Goal: Task Accomplishment & Management: Use online tool/utility

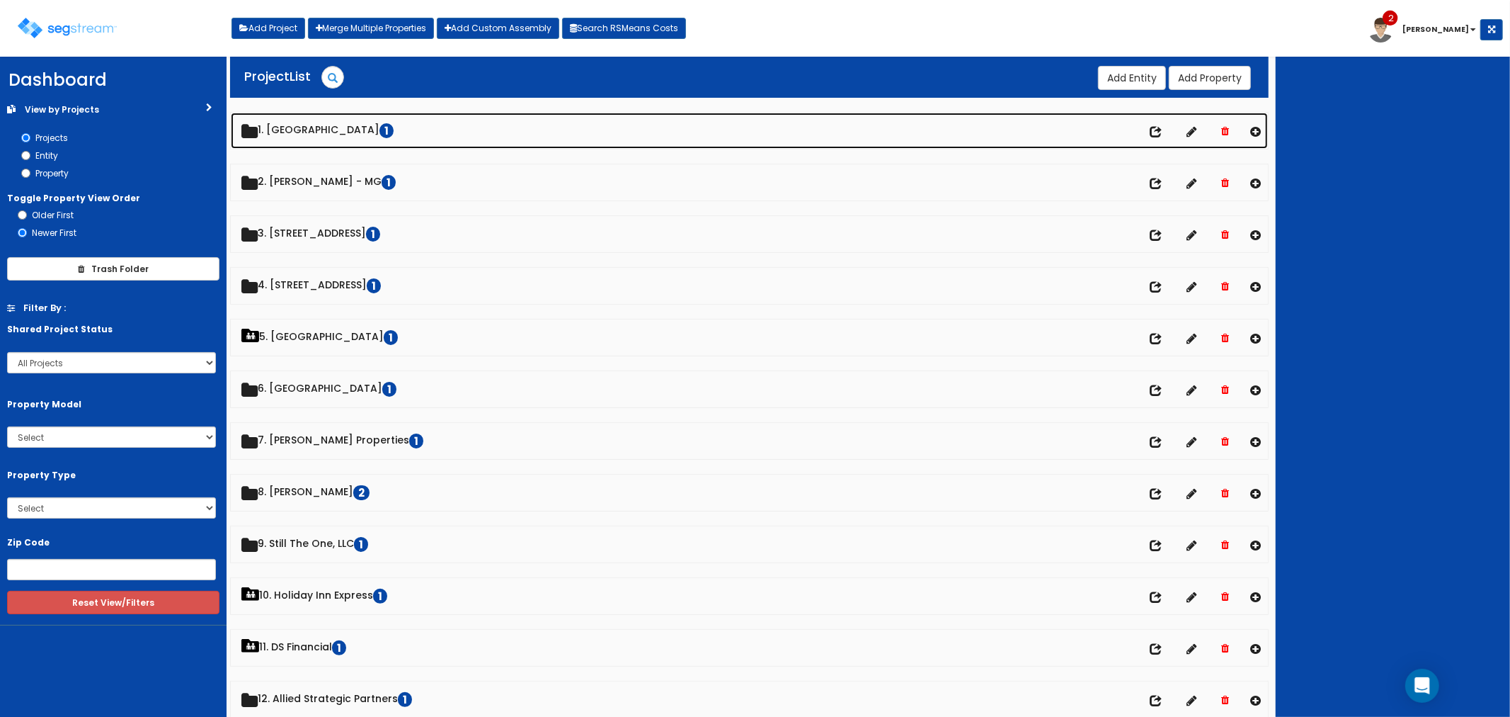
click at [336, 125] on link "1. Palace Regency Hall 1" at bounding box center [750, 131] width 1038 height 36
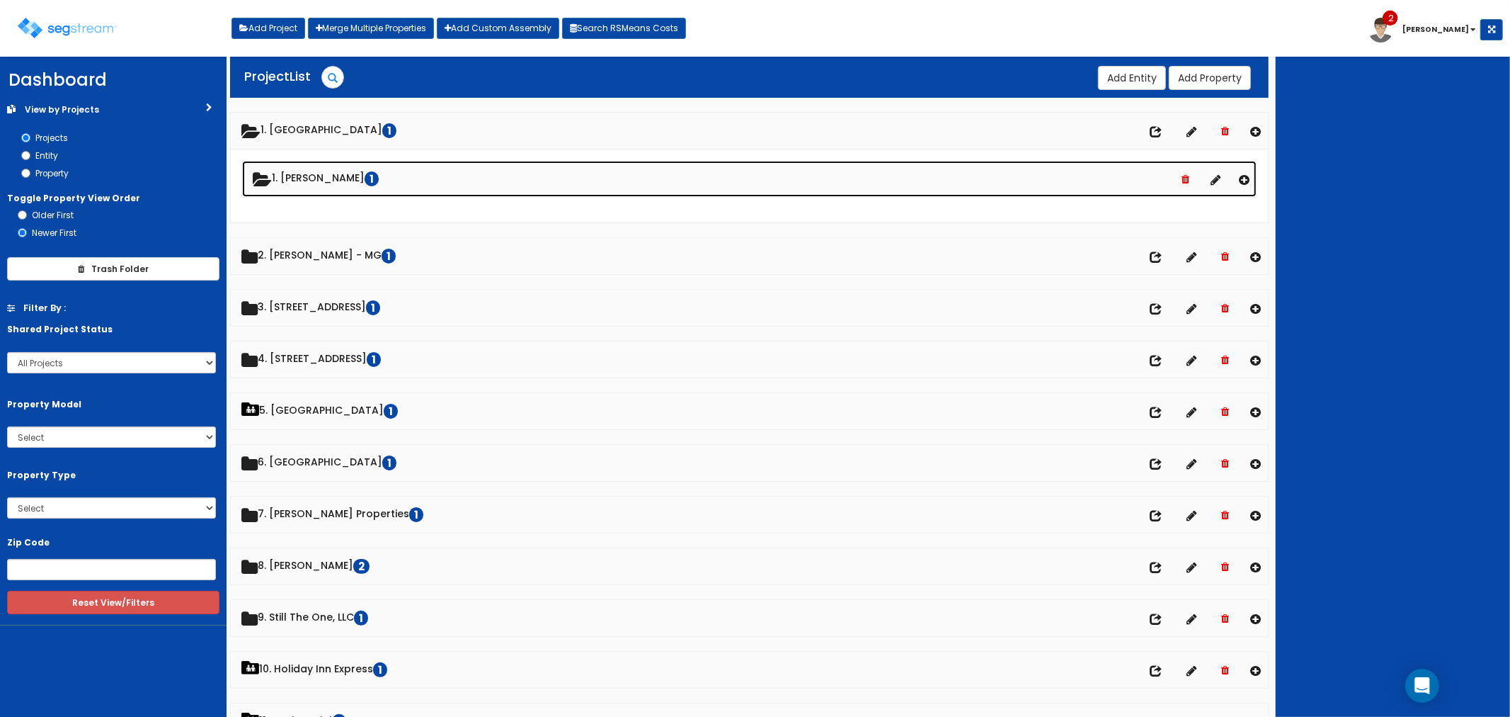
click at [317, 186] on link "1. Enrique Medrano 1" at bounding box center [749, 179] width 1015 height 36
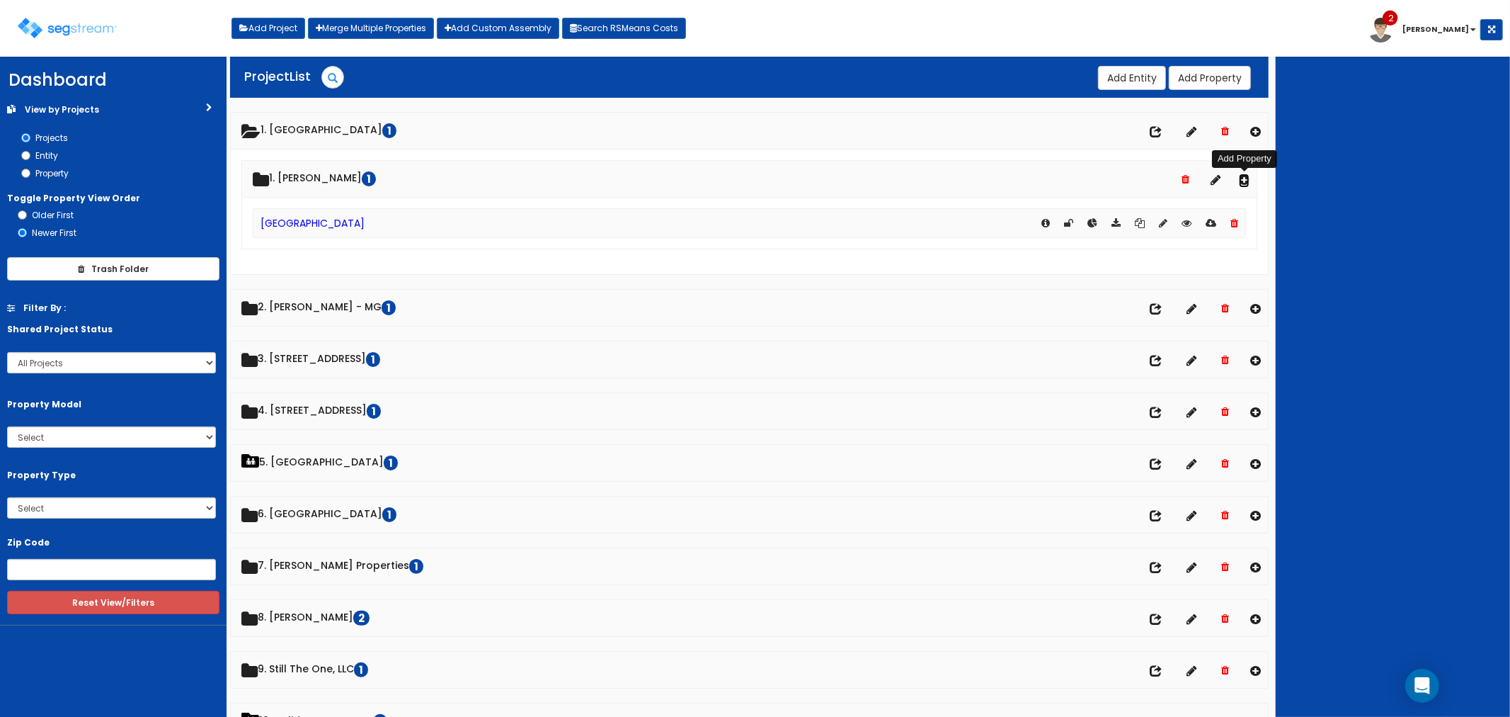
click at [1241, 181] on icon at bounding box center [1244, 179] width 11 height 12
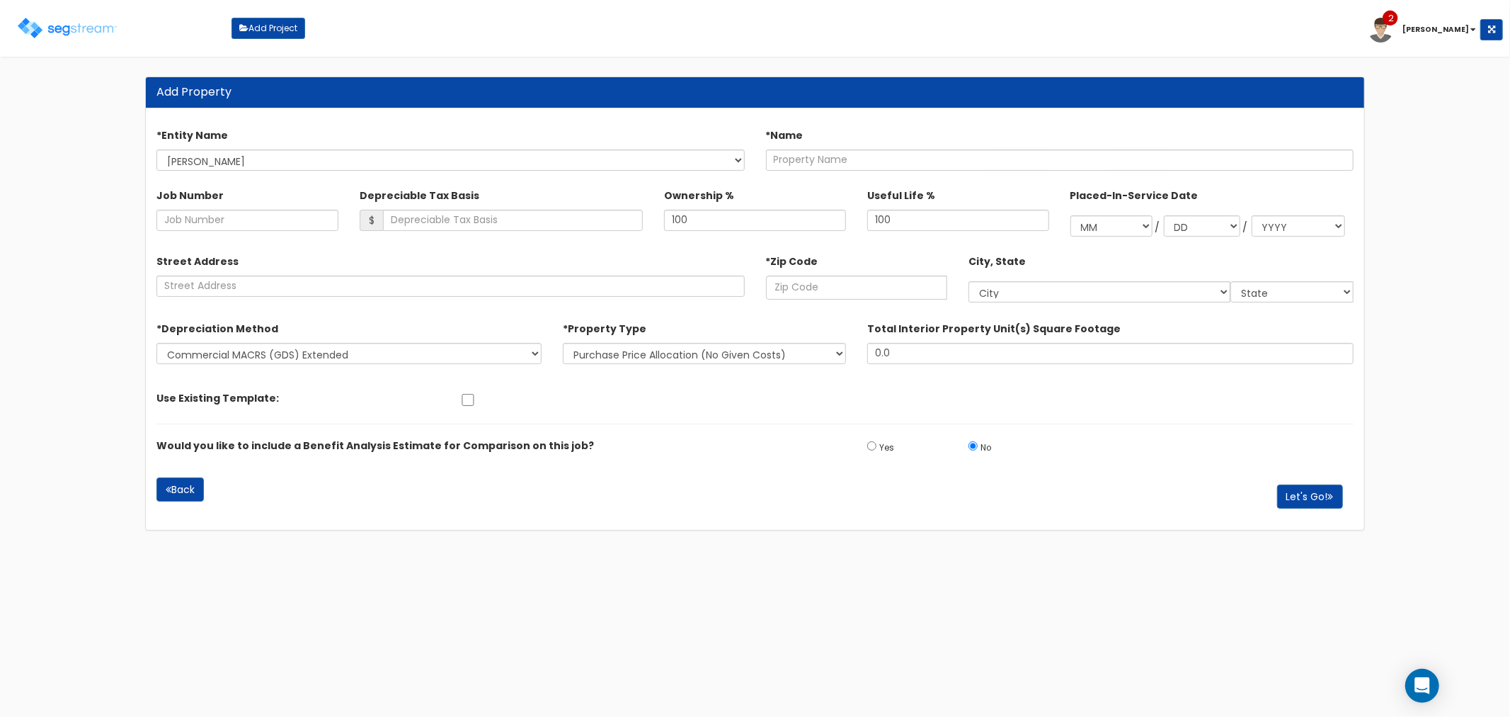
click at [872, 171] on div "*Entity Name Enrique Medrano *Name" at bounding box center [755, 146] width 1219 height 60
drag, startPoint x: 787, startPoint y: 164, endPoint x: 829, endPoint y: 181, distance: 45.8
click at [787, 164] on input "text" at bounding box center [1060, 159] width 588 height 21
type input "Palace Regency Banquet Hall - [GEOGRAPHIC_DATA]"
click at [1318, 503] on button "Let's Go!" at bounding box center [1310, 496] width 66 height 24
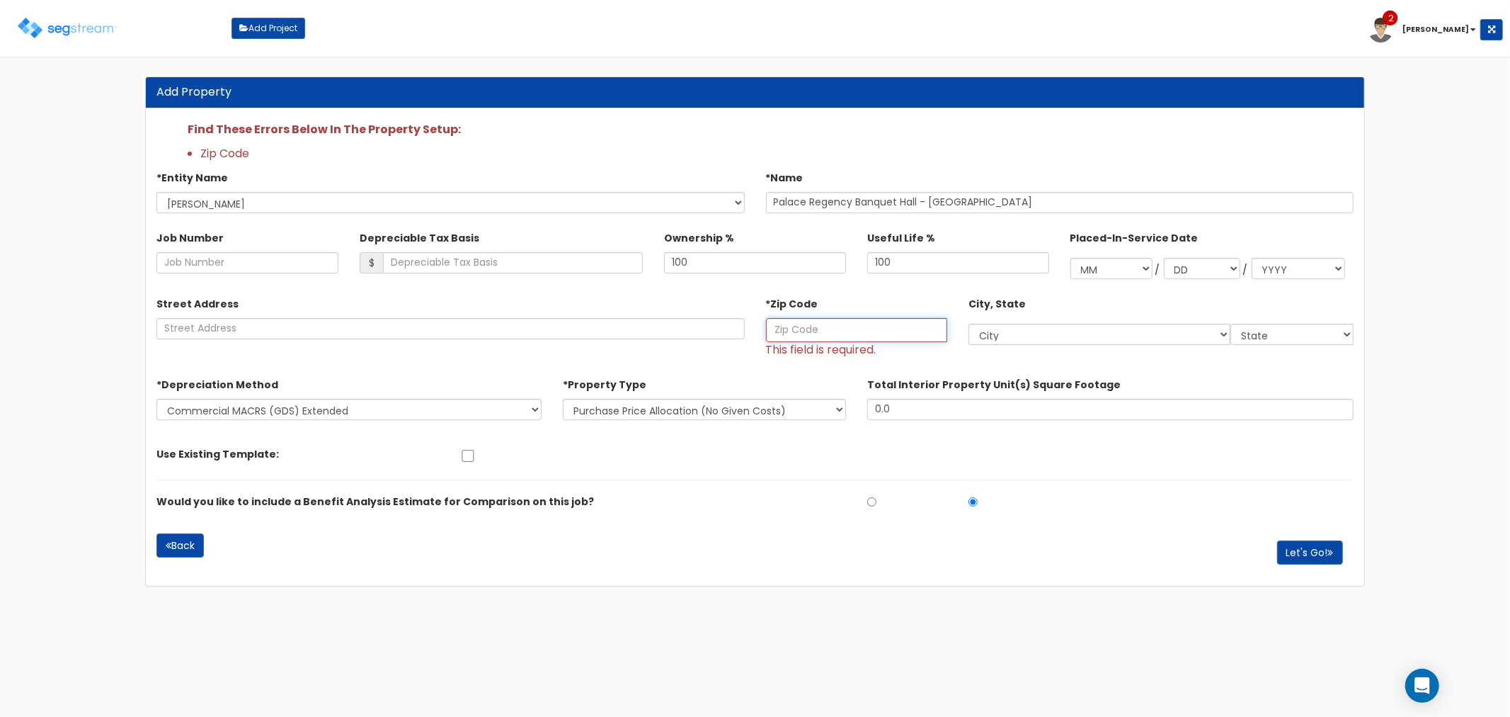
click at [811, 338] on input "text" at bounding box center [857, 330] width 182 height 24
click at [843, 321] on input "text" at bounding box center [857, 330] width 182 height 24
type input "604"
select select "IL"
type input "60402"
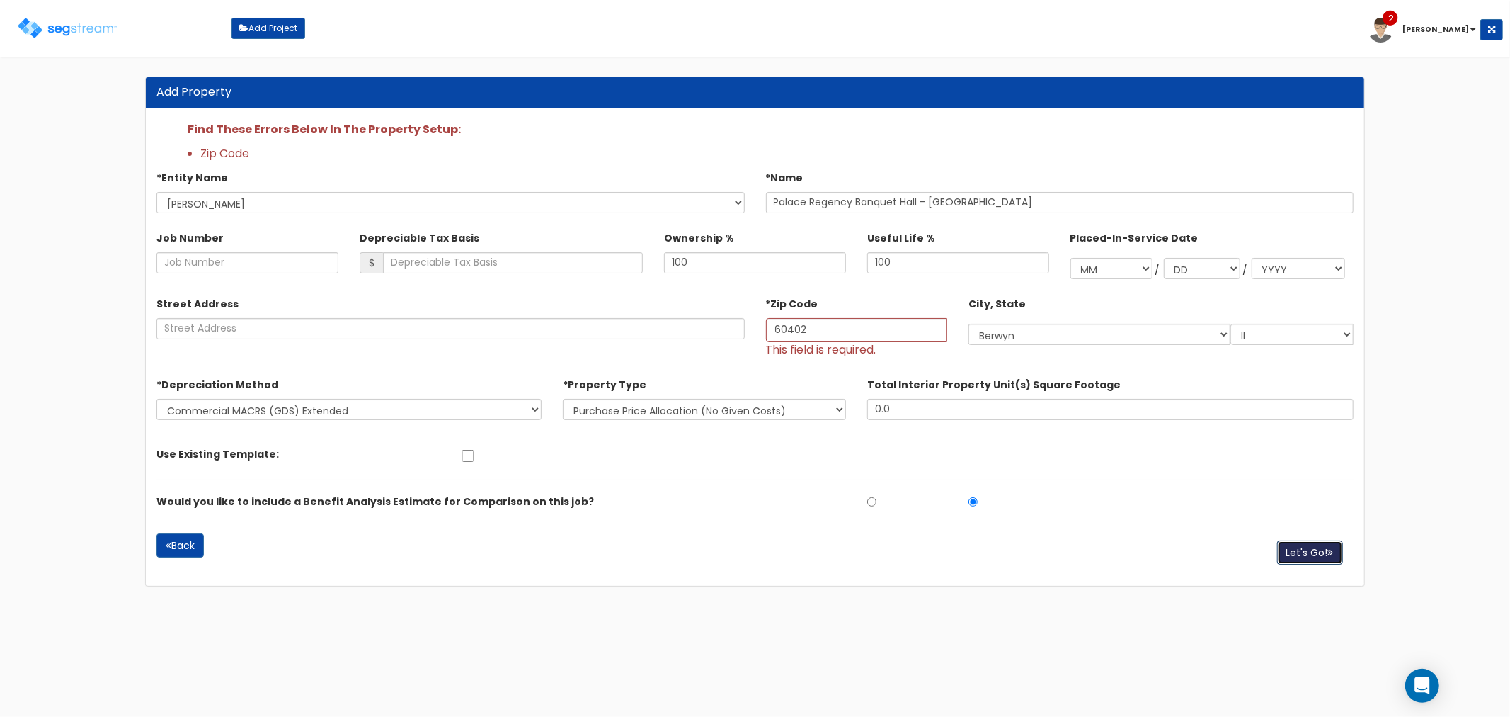
click at [1306, 557] on button "Let's Go!" at bounding box center [1310, 552] width 66 height 24
